Goal: Use online tool/utility: Utilize a website feature to perform a specific function

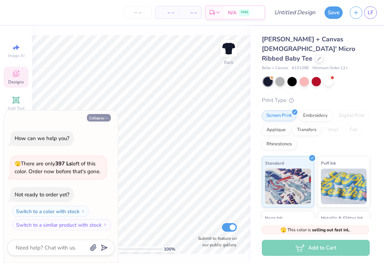
click at [106, 117] on icon "button" at bounding box center [106, 118] width 4 height 4
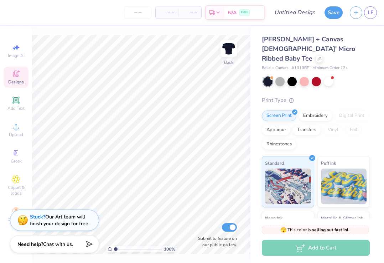
type textarea "x"
click at [18, 130] on icon at bounding box center [16, 126] width 9 height 9
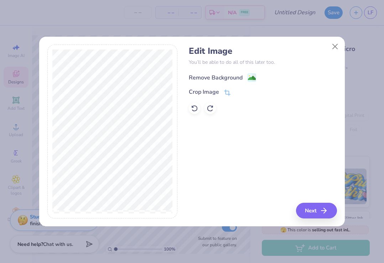
click at [221, 76] on div "Remove Background" at bounding box center [216, 77] width 54 height 9
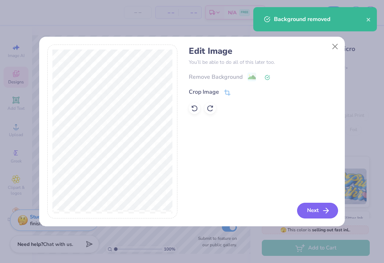
click at [322, 218] on button "Next" at bounding box center [317, 211] width 41 height 16
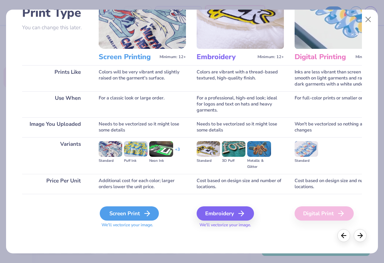
scroll to position [57, 0]
click at [136, 210] on div "Screen Print" at bounding box center [129, 213] width 59 height 14
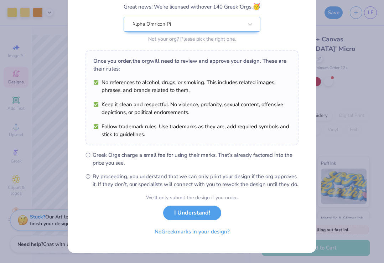
scroll to position [71, 0]
click at [184, 213] on button "I Understand!" at bounding box center [192, 211] width 58 height 15
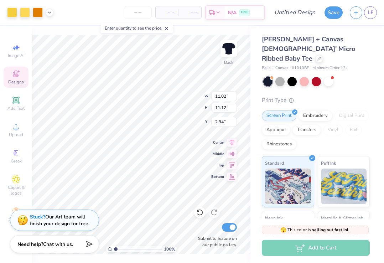
type input "1.33"
type input "7.04"
type input "7.10"
type input "3.00"
click at [179, 97] on div "100 % Back W 7.04 H 7.10 Y 3.00 Center Middle Top Bottom Submit to feature on o…" at bounding box center [141, 144] width 219 height 237
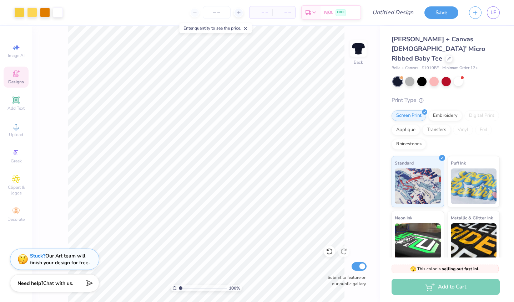
click at [270, 15] on div "– – Per Item" at bounding box center [260, 12] width 23 height 12
click at [221, 14] on input "number" at bounding box center [217, 12] width 28 height 13
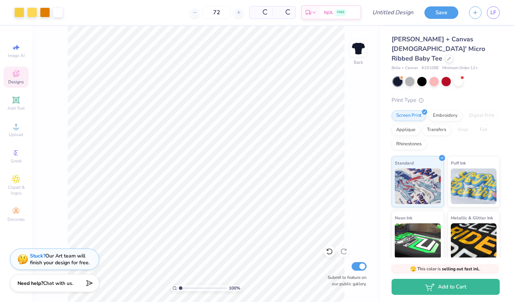
type input "72"
click at [355, 104] on div "100 % Back Submit to feature on our public gallery." at bounding box center [206, 164] width 348 height 276
click at [30, 13] on div at bounding box center [32, 12] width 10 height 10
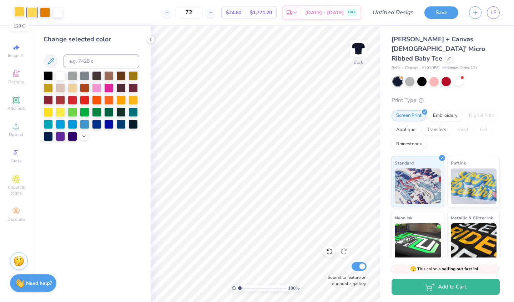
click at [19, 12] on div at bounding box center [19, 12] width 10 height 10
click at [85, 138] on icon at bounding box center [84, 136] width 6 height 6
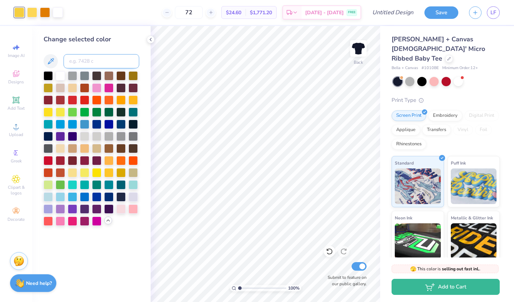
click at [88, 62] on input at bounding box center [101, 61] width 76 height 14
type input "121"
click at [153, 42] on icon at bounding box center [151, 40] width 6 height 6
